Goal: Task Accomplishment & Management: Use online tool/utility

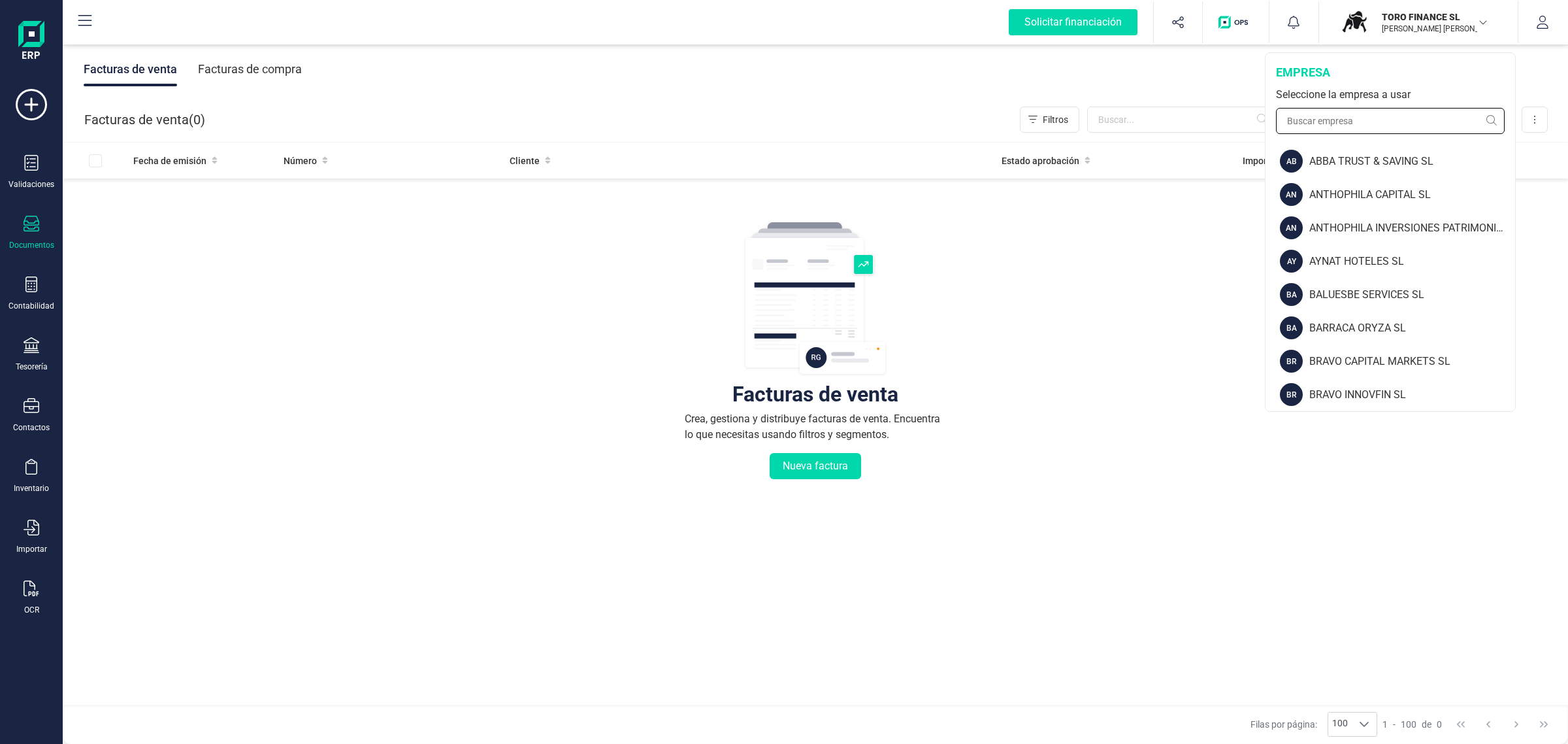
click at [1342, 114] on input "text" at bounding box center [1391, 120] width 229 height 26
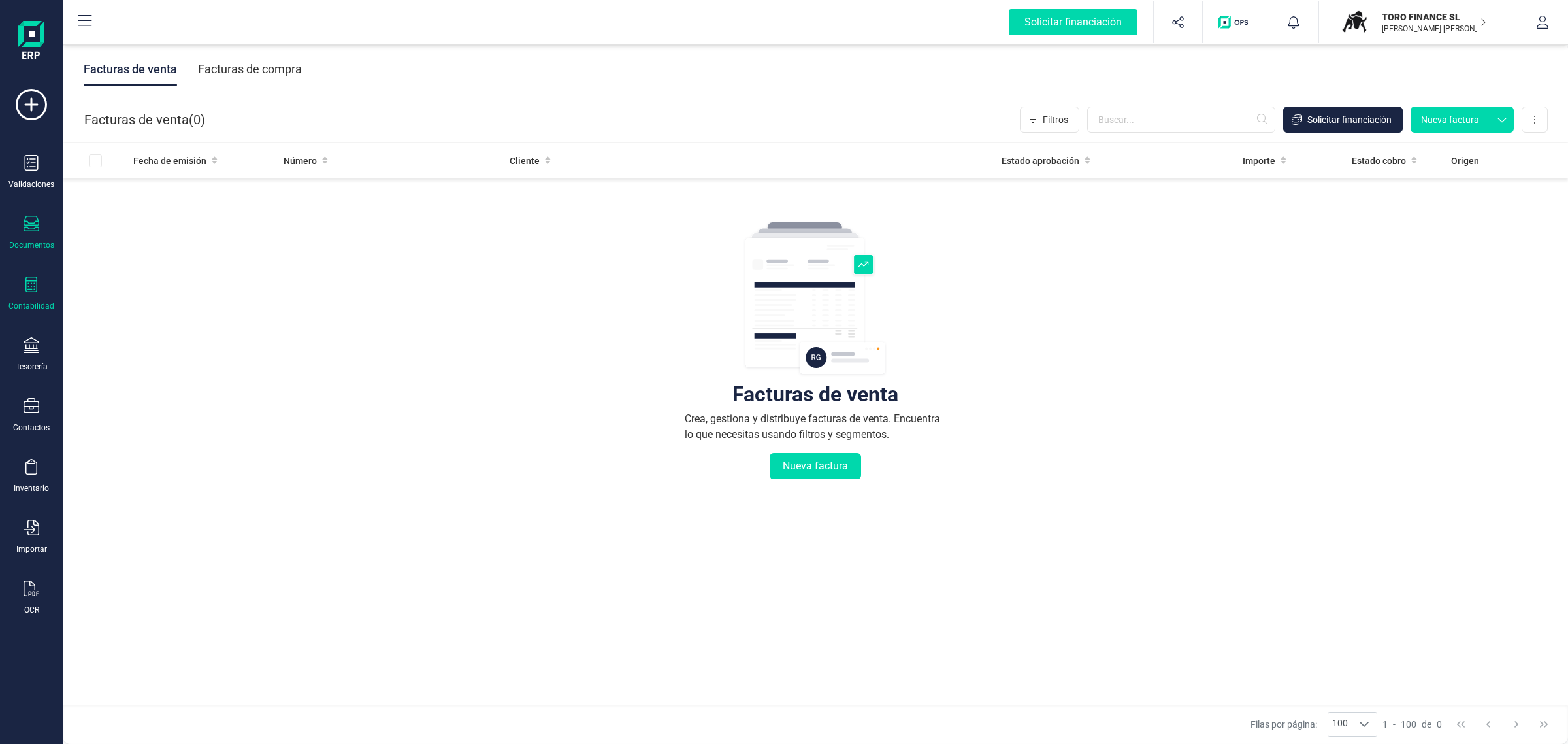
click at [39, 291] on div "Contabilidad" at bounding box center [31, 294] width 52 height 34
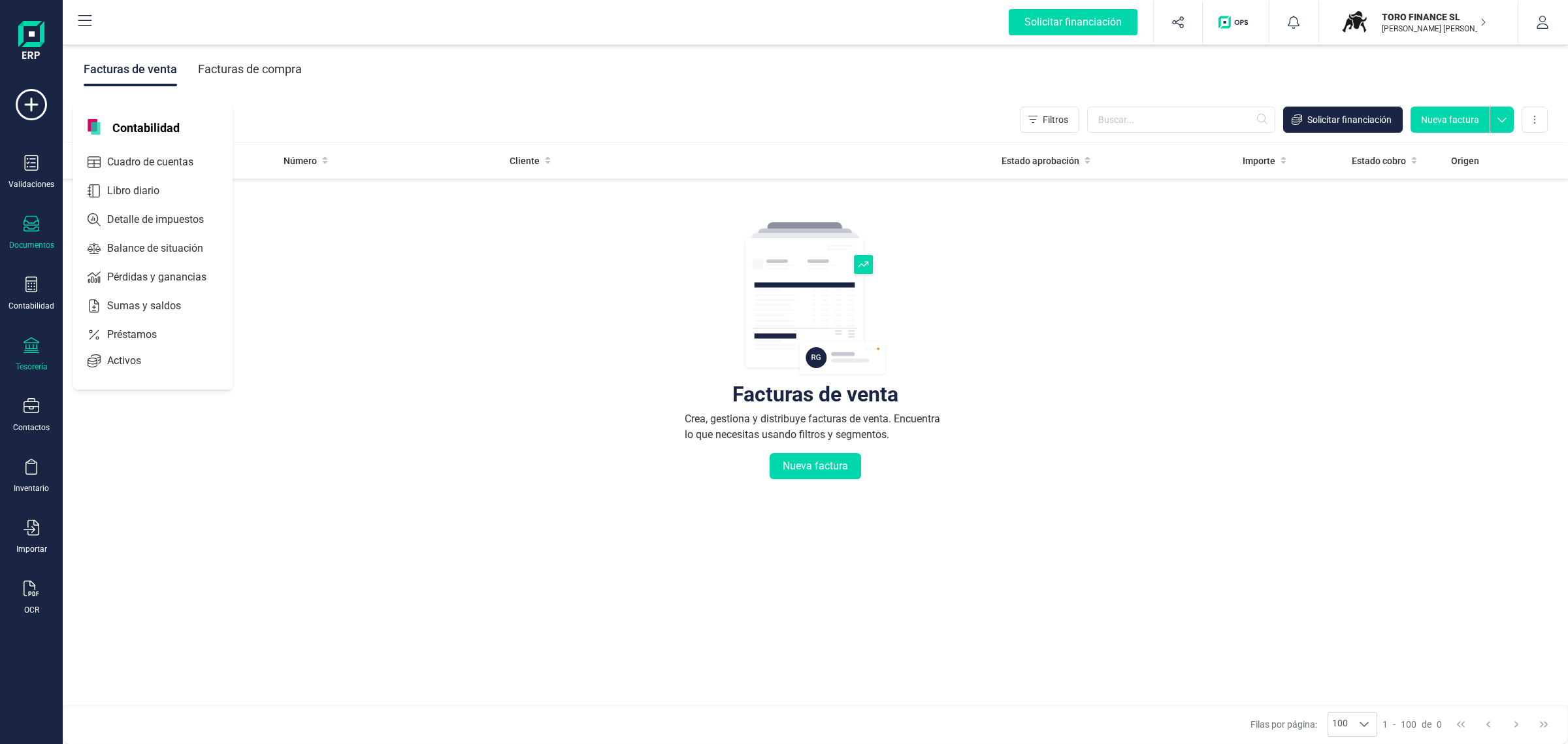
click at [31, 367] on div "Tesorería" at bounding box center [31, 366] width 32 height 10
click at [121, 222] on span "Cuentas bancarias" at bounding box center [159, 222] width 115 height 15
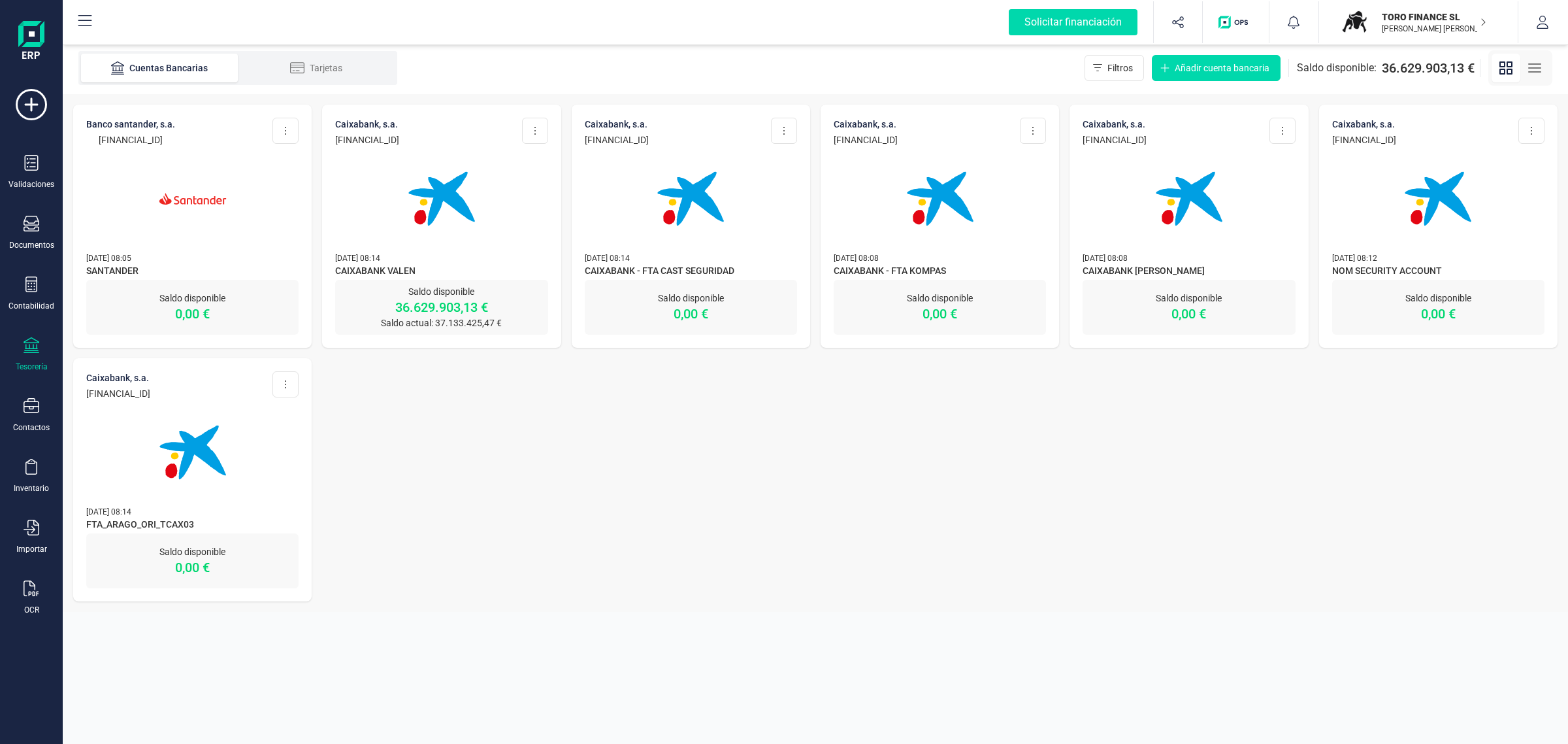
click at [1418, 17] on p "TORO FINANCE SL" at bounding box center [1434, 17] width 105 height 13
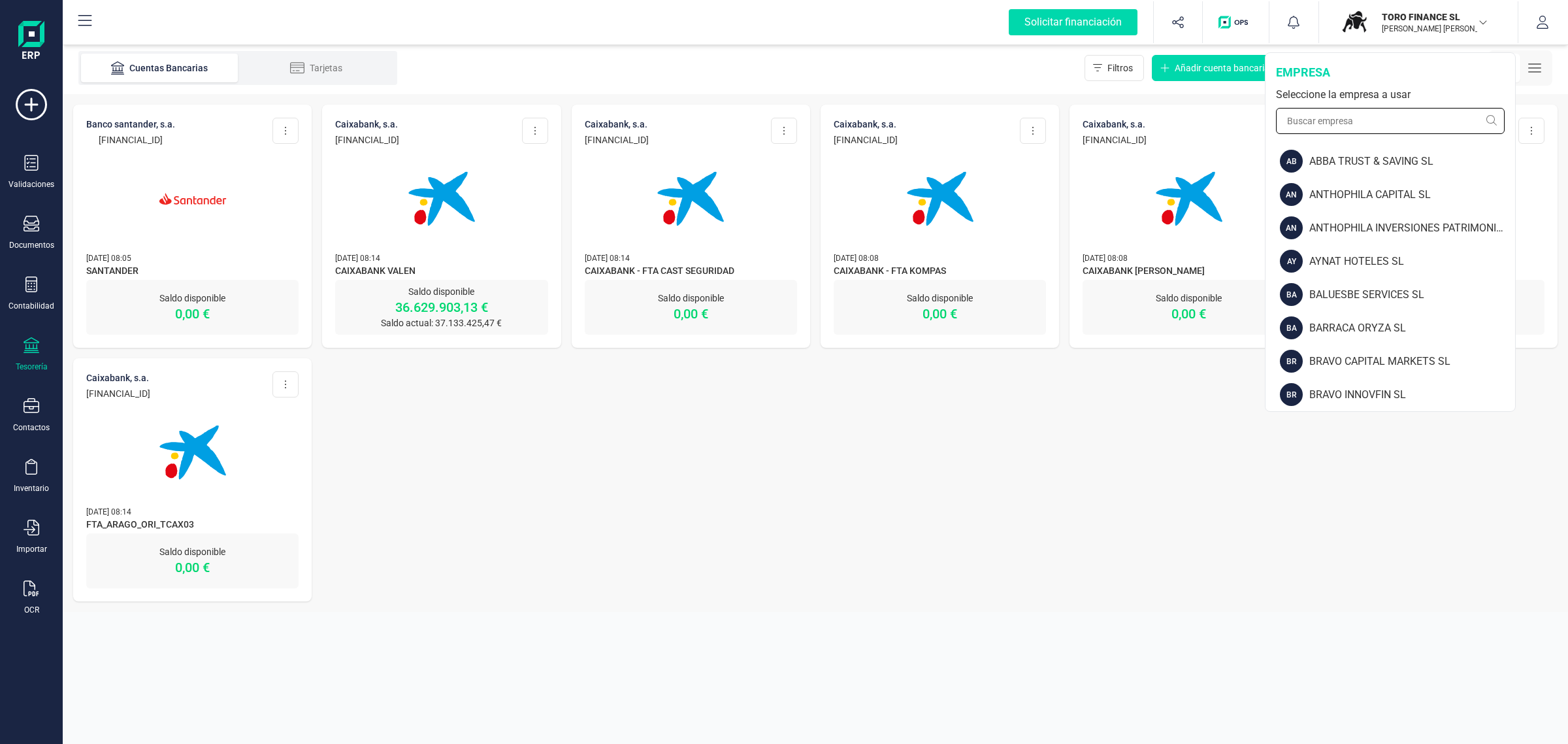
click at [1338, 119] on input "text" at bounding box center [1391, 120] width 229 height 26
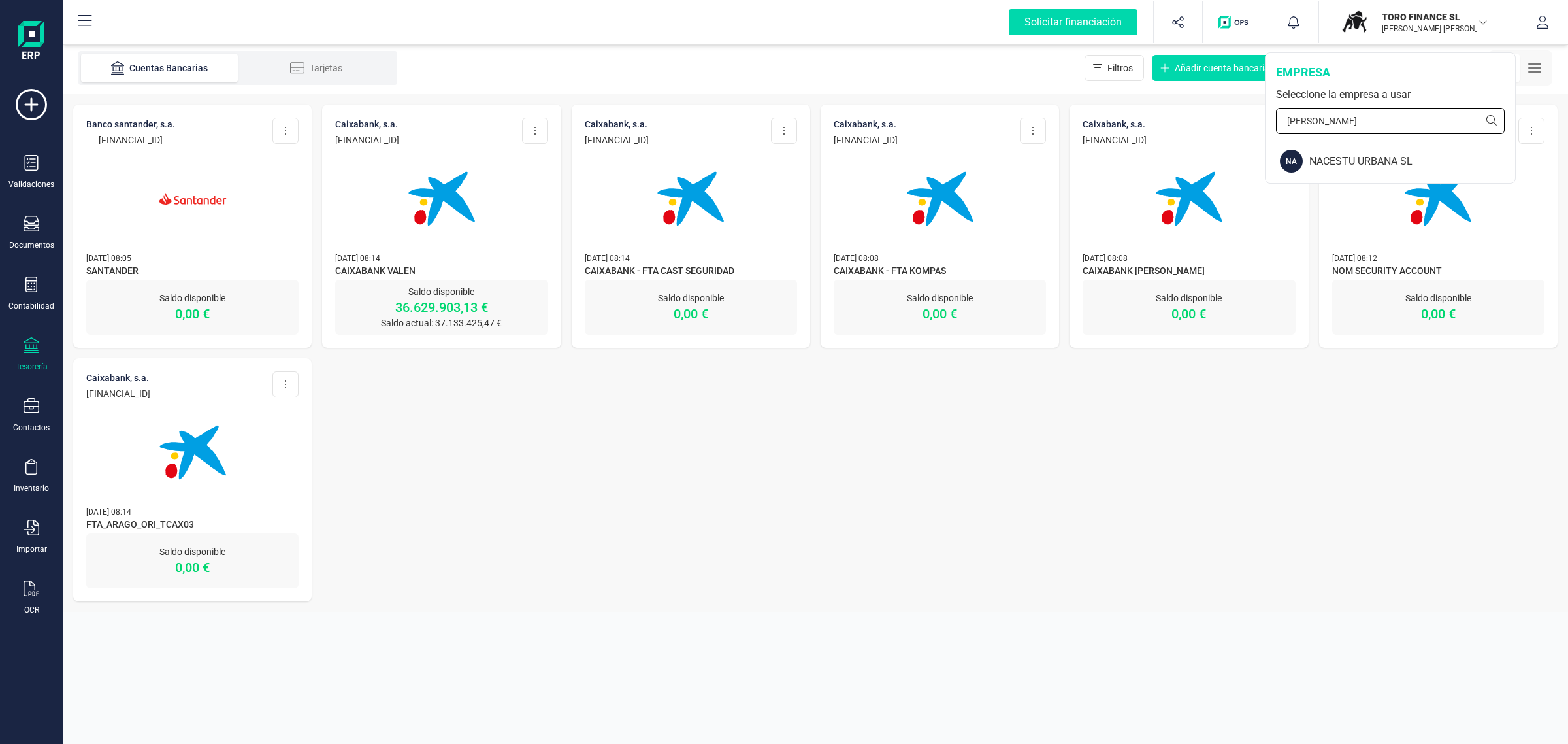
type input "naces"
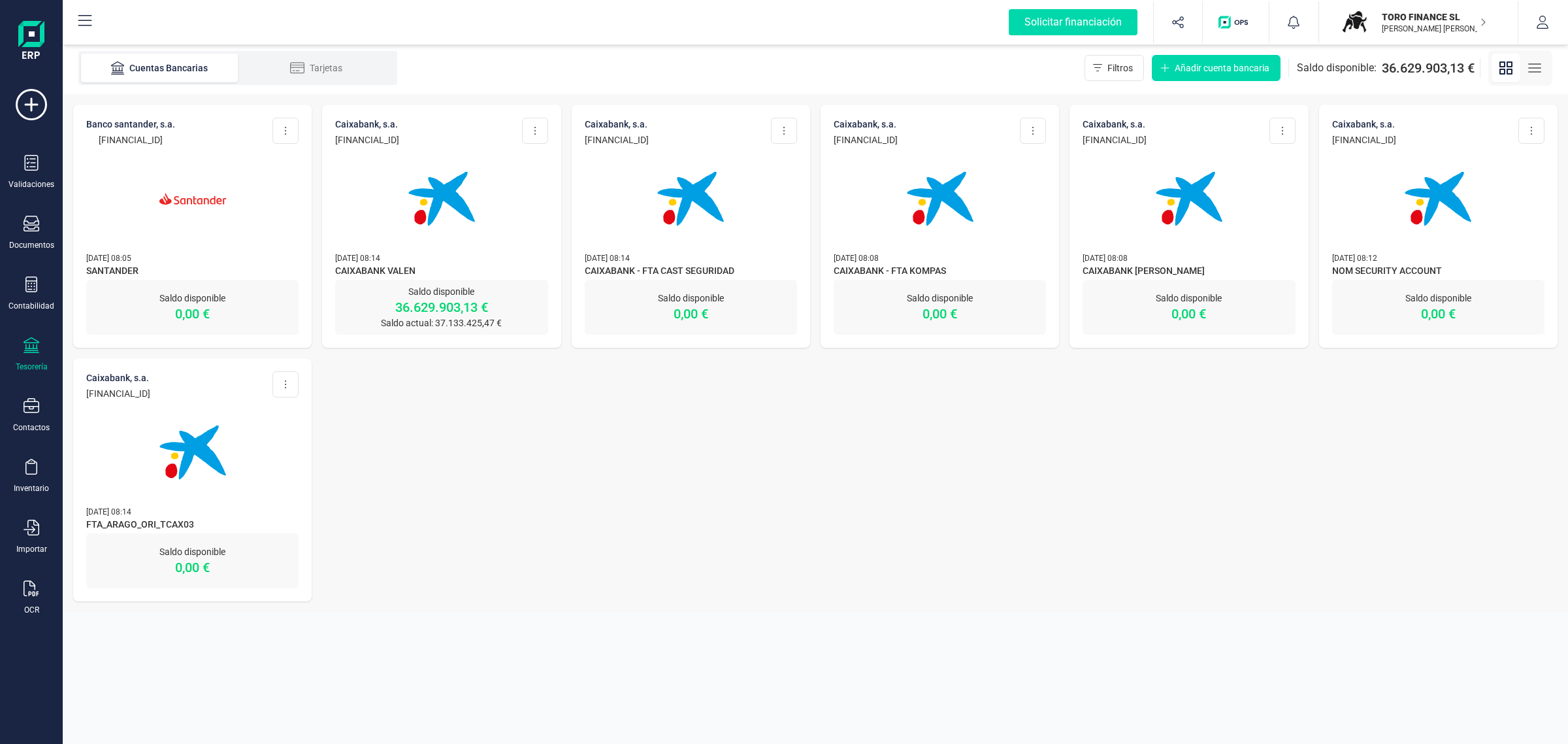
click at [468, 236] on img at bounding box center [442, 198] width 110 height 110
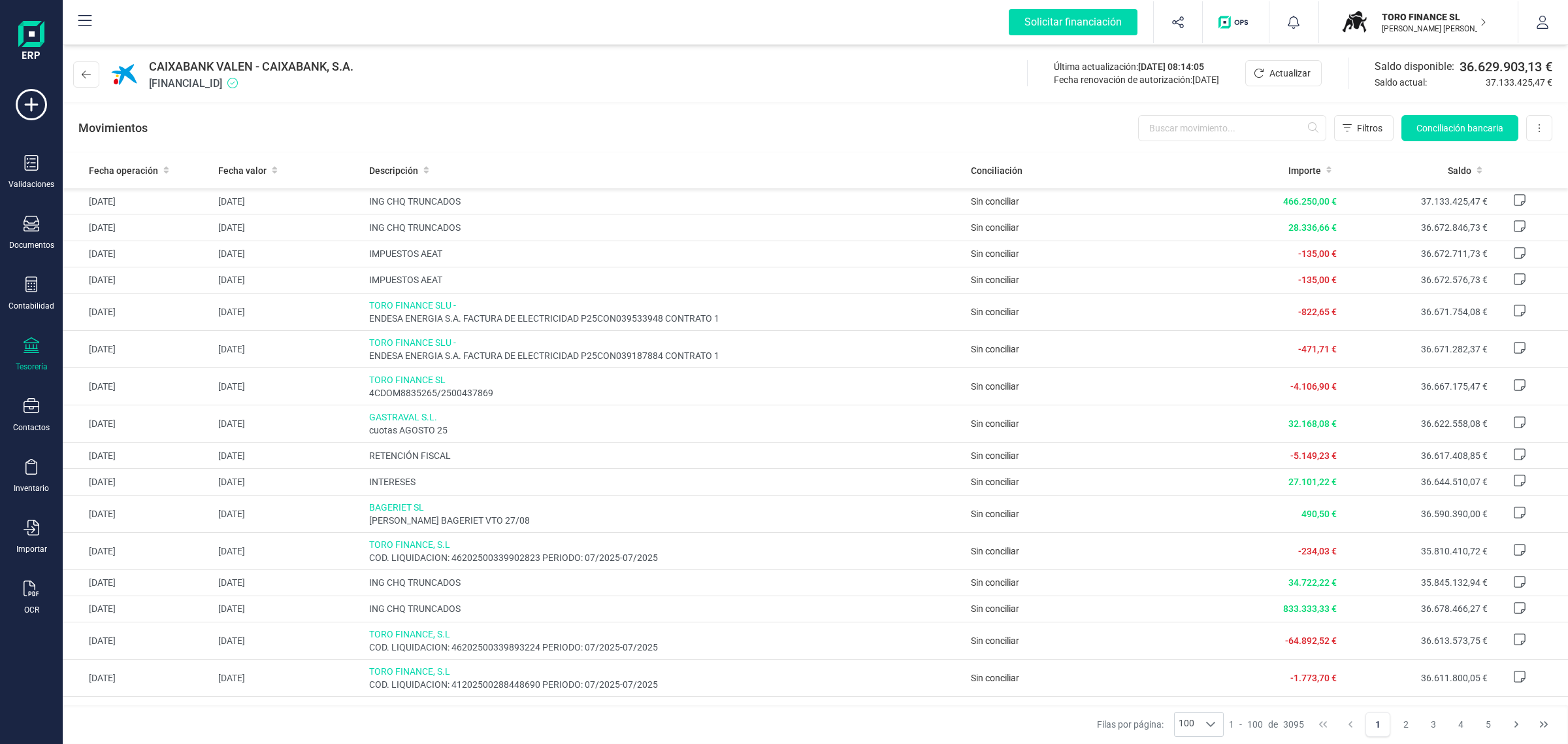
click at [1418, 24] on p "[PERSON_NAME] [PERSON_NAME]" at bounding box center [1434, 29] width 105 height 10
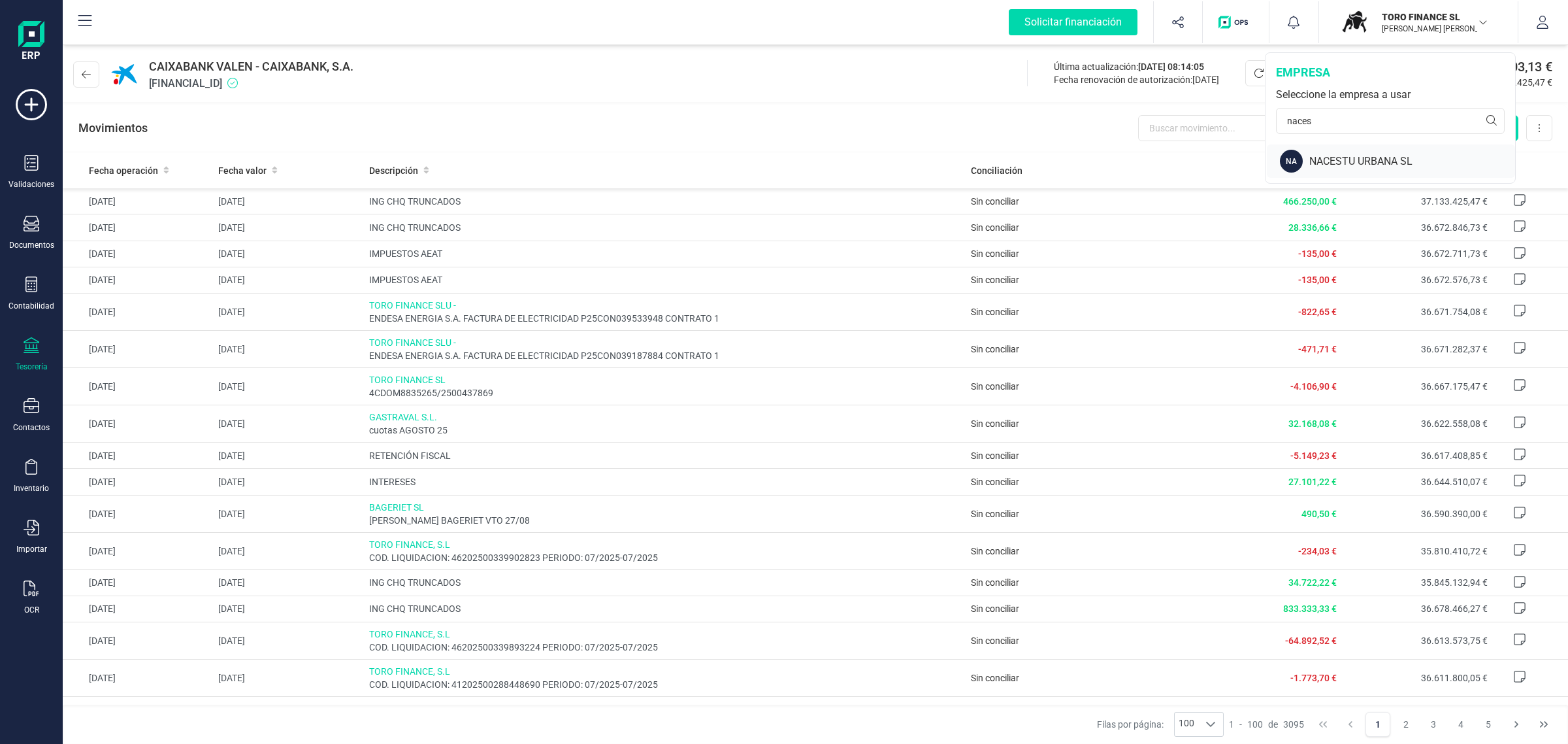
click at [1337, 157] on div "NACESTU URBANA SL" at bounding box center [1413, 161] width 206 height 15
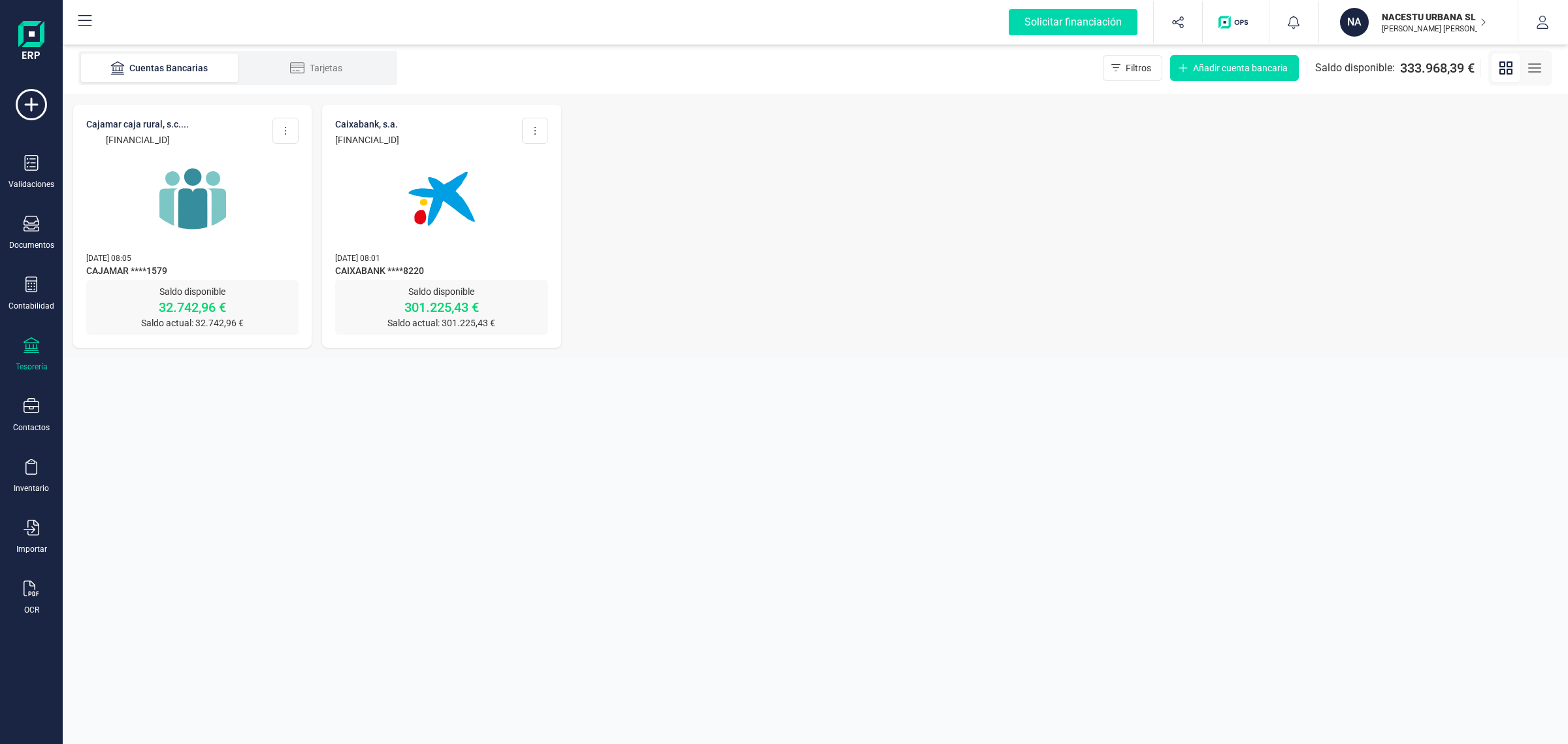
click at [461, 195] on img at bounding box center [442, 198] width 110 height 110
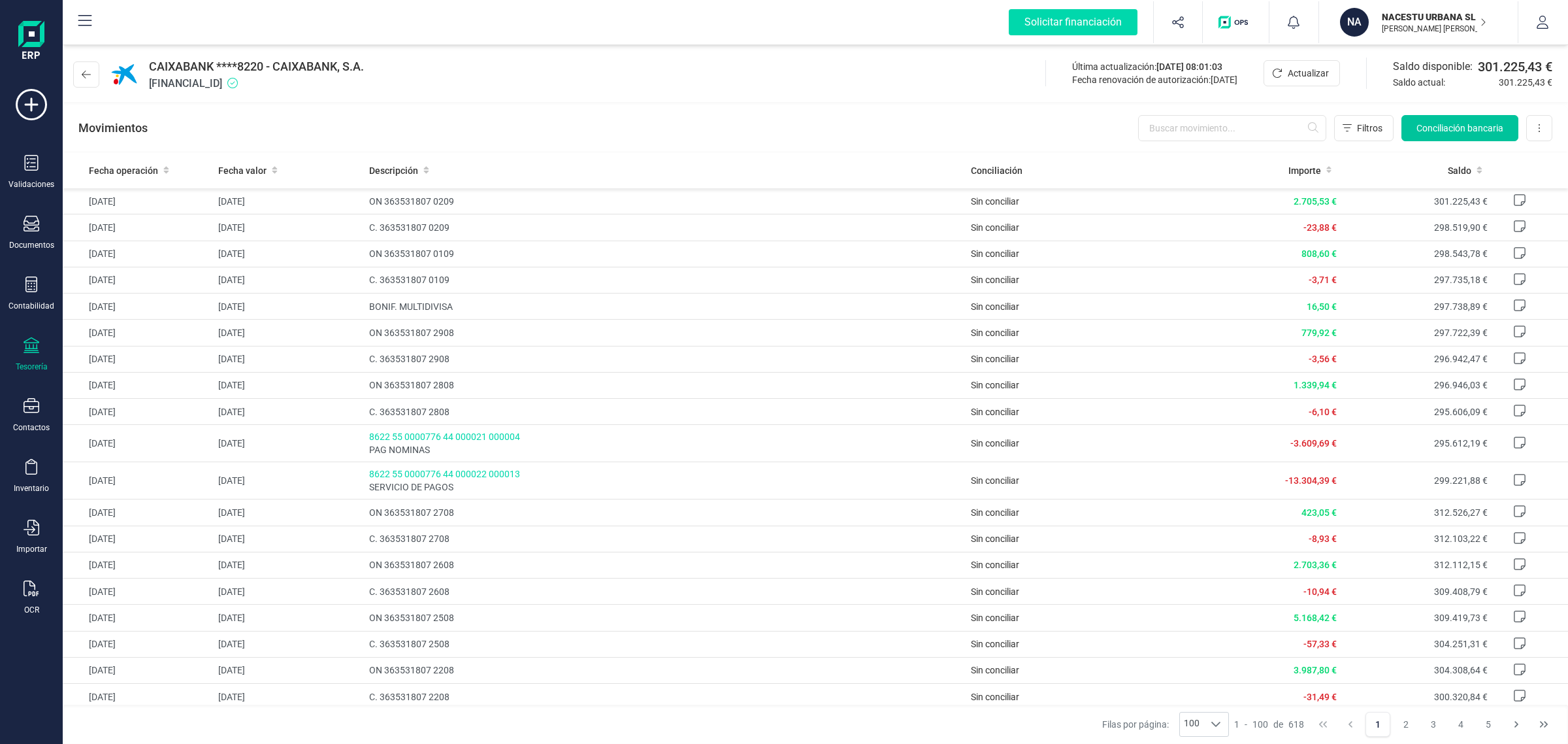
click at [1439, 125] on span "Conciliación bancaria" at bounding box center [1459, 128] width 87 height 13
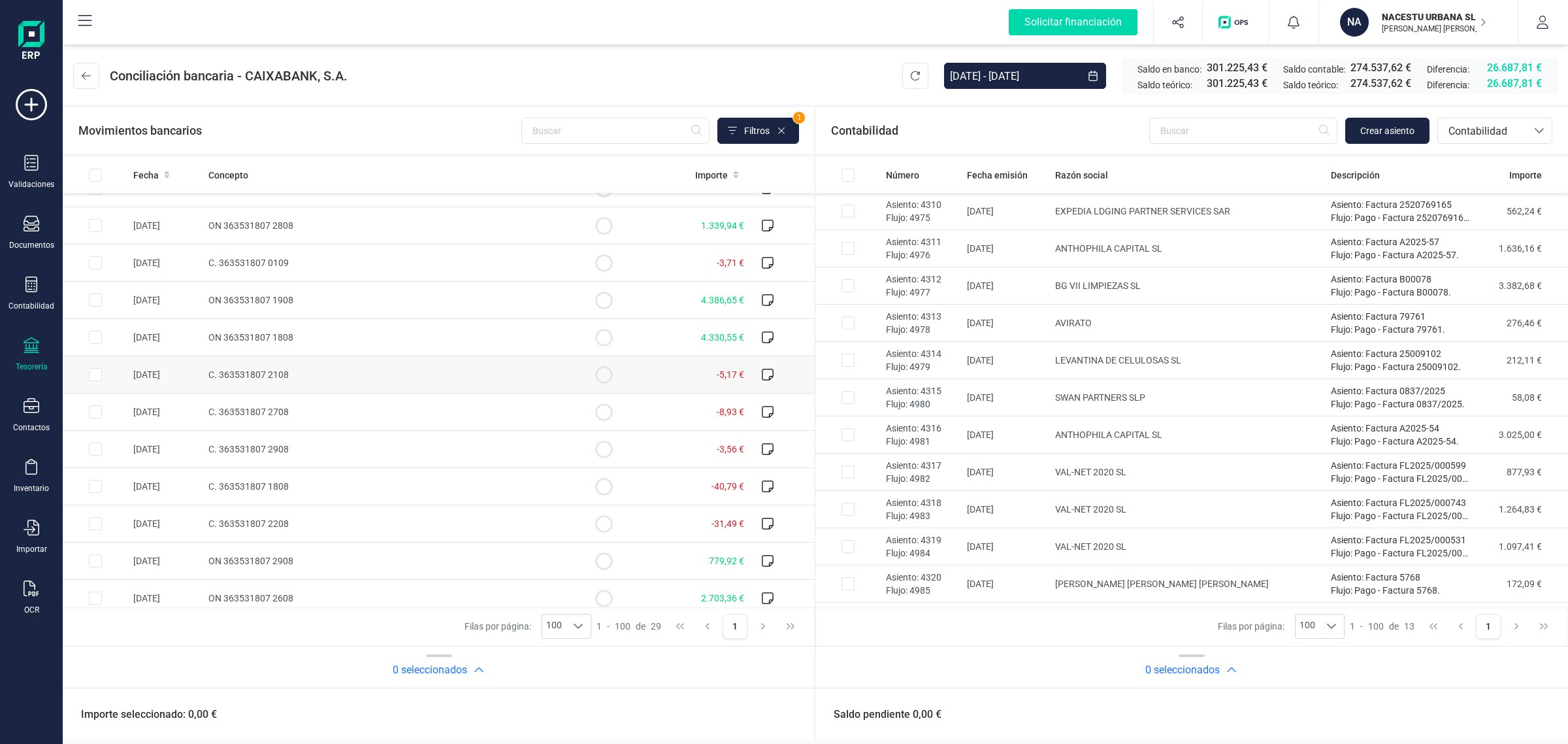
scroll to position [671, 0]
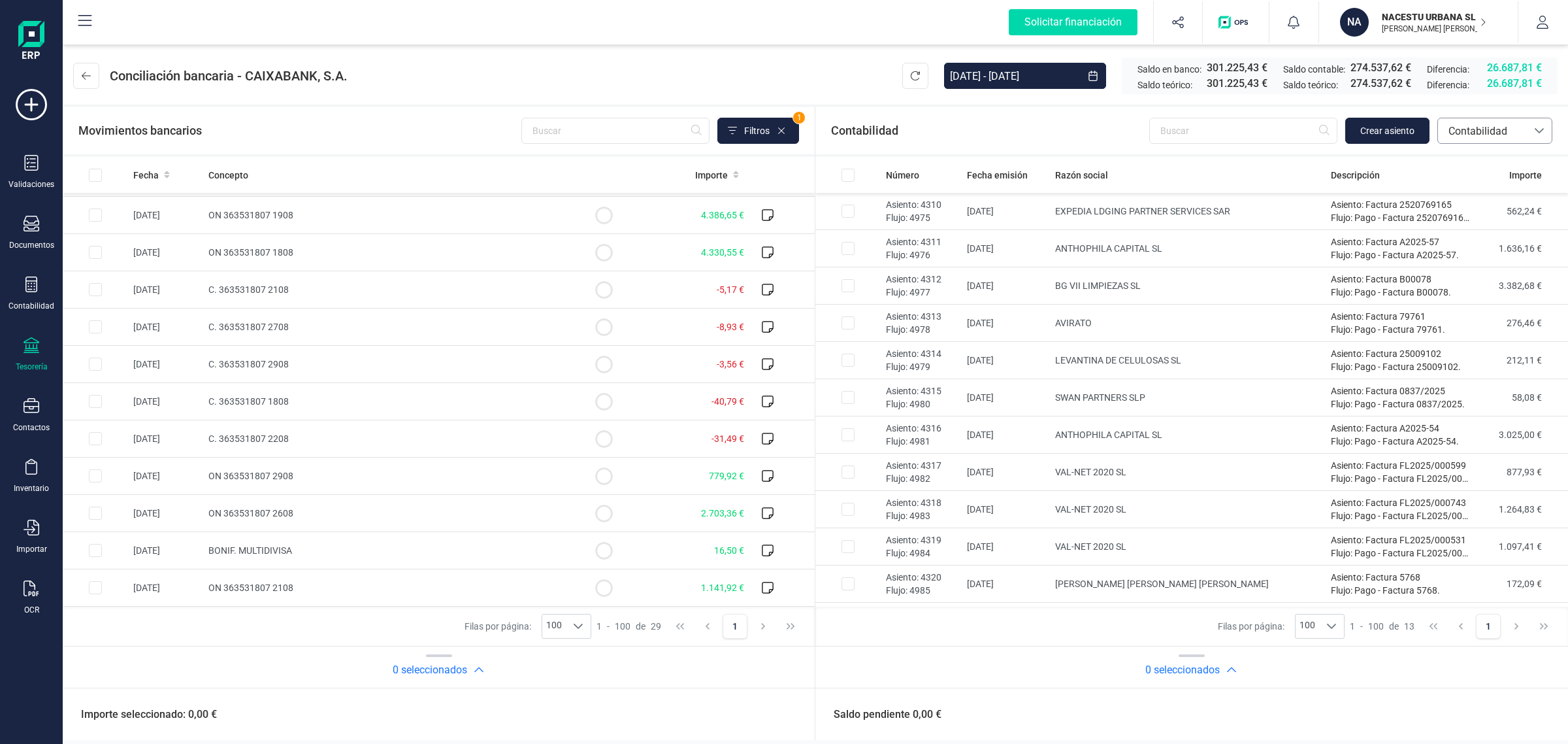
click at [1518, 139] on span "Contabilidad" at bounding box center [1482, 131] width 89 height 25
click at [1487, 144] on ul "Contabilidad SUGERENCIAS Facturas Devoluciones Préstamos" at bounding box center [1495, 217] width 115 height 146
click at [1466, 144] on ul "Contabilidad SUGERENCIAS Facturas Devoluciones Préstamos" at bounding box center [1495, 217] width 115 height 146
click at [1469, 231] on li "Facturas" at bounding box center [1495, 219] width 115 height 26
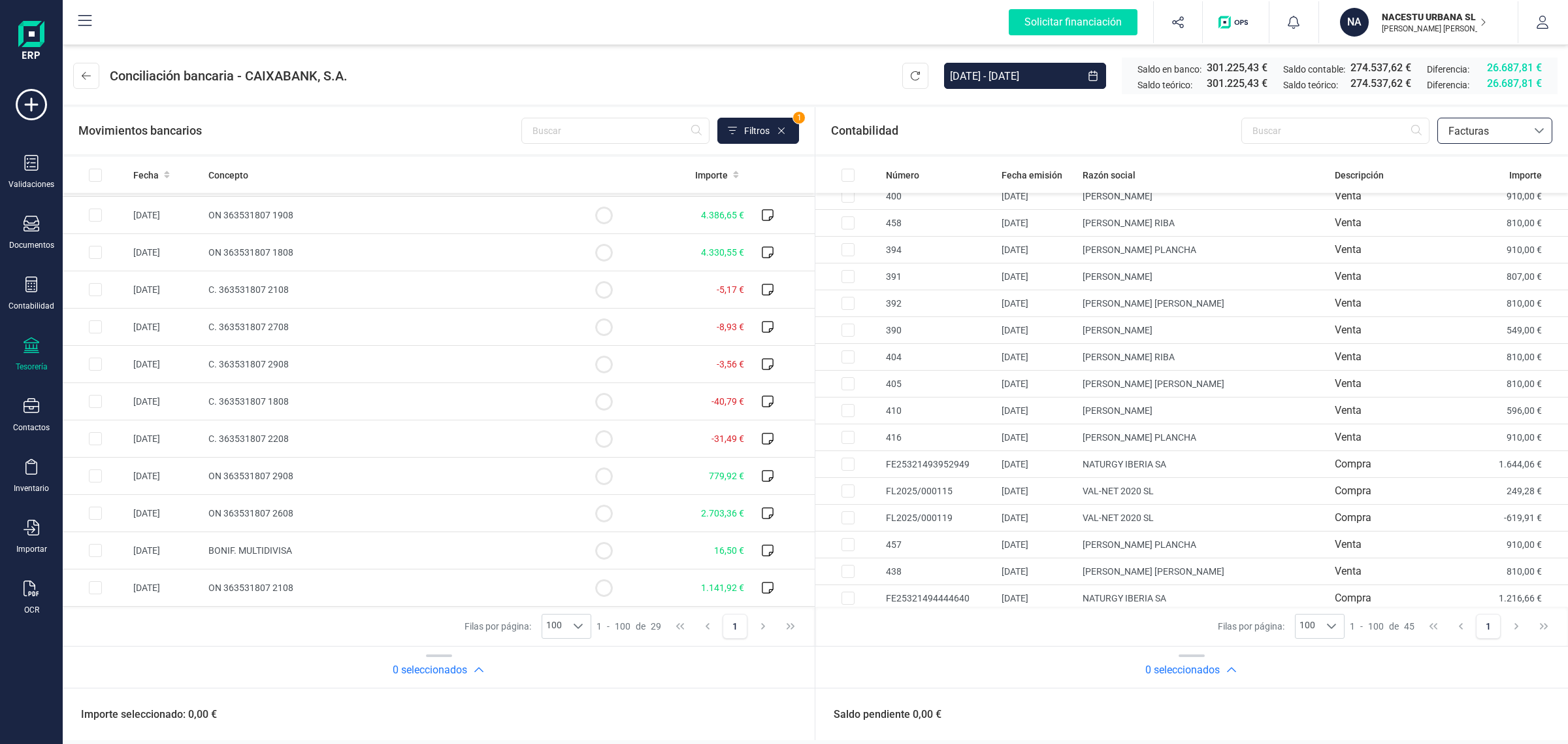
scroll to position [0, 0]
